Goal: Check status

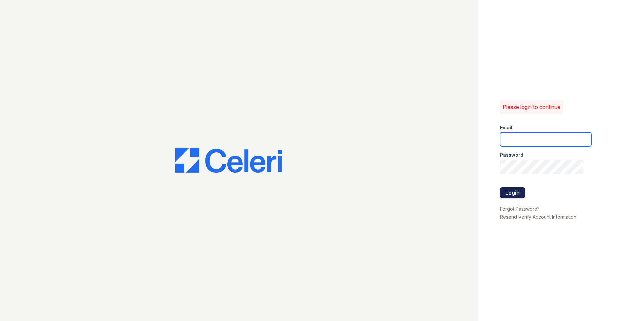
type input "[EMAIL_ADDRESS][DOMAIN_NAME]"
click at [518, 196] on button "Login" at bounding box center [512, 192] width 25 height 11
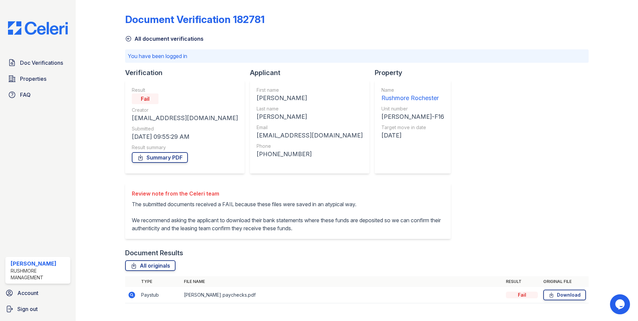
scroll to position [12, 0]
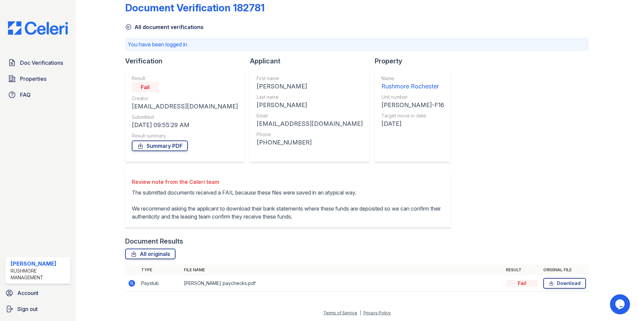
click at [199, 283] on td "[PERSON_NAME] paychecks.pdf" at bounding box center [342, 283] width 322 height 16
click at [516, 284] on div "Fail" at bounding box center [522, 283] width 32 height 7
click at [171, 147] on link "Summary PDF" at bounding box center [160, 146] width 56 height 11
click at [41, 61] on span "Doc Verifications" at bounding box center [41, 63] width 43 height 8
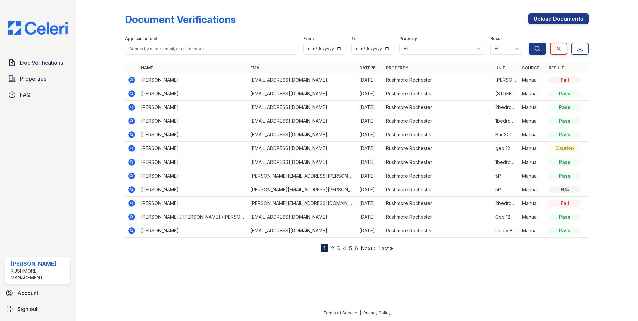
click at [567, 80] on div "Fail" at bounding box center [565, 80] width 32 height 7
drag, startPoint x: 574, startPoint y: 80, endPoint x: 548, endPoint y: 78, distance: 26.8
click at [548, 78] on td "Fail" at bounding box center [567, 80] width 43 height 14
drag, startPoint x: 548, startPoint y: 78, endPoint x: 572, endPoint y: 78, distance: 24.7
click at [571, 78] on div "Fail" at bounding box center [565, 80] width 32 height 7
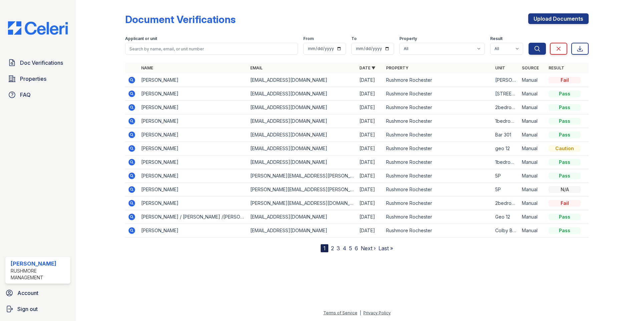
click at [597, 81] on div at bounding box center [608, 128] width 39 height 250
